Goal: Task Accomplishment & Management: Manage account settings

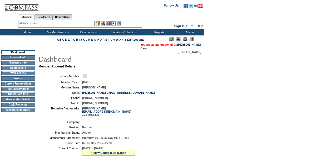
click at [33, 102] on td "Membership Details" at bounding box center [17, 100] width 33 height 4
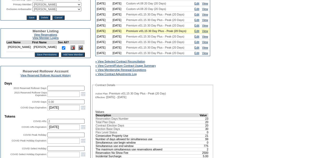
scroll to position [113, 0]
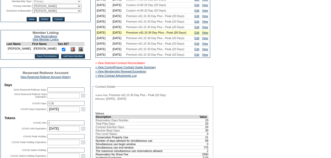
click at [140, 65] on link "» View Selected Contract Reconciliation" at bounding box center [120, 63] width 50 height 3
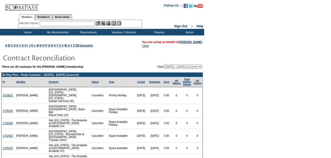
click at [199, 66] on select "[DATE] - [DATE] [DATE] - [DATE] [DATE] - [DATE] [DATE] - [DATE] [DATE] - [DATE]…" at bounding box center [183, 67] width 38 height 4
select select "129870"
click at [164, 65] on select "[DATE] - [DATE] [DATE] - [DATE] [DATE] - [DATE] [DATE] - [DATE] [DATE] - [DATE]…" at bounding box center [183, 67] width 38 height 4
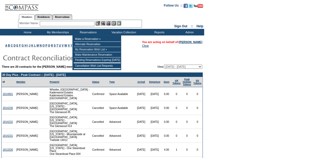
click at [88, 23] on input "text" at bounding box center [67, 23] width 55 height 5
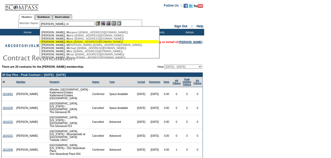
click at [66, 43] on div "Jones, M ark (markjones2700@gmail.com)" at bounding box center [99, 41] width 116 height 3
type input "Jones, Mark (markjones2700@gmail.com)"
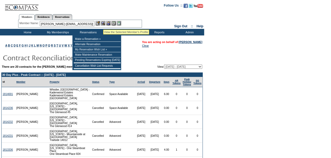
click at [103, 23] on img at bounding box center [103, 23] width 4 height 4
